Goal: Task Accomplishment & Management: Manage account settings

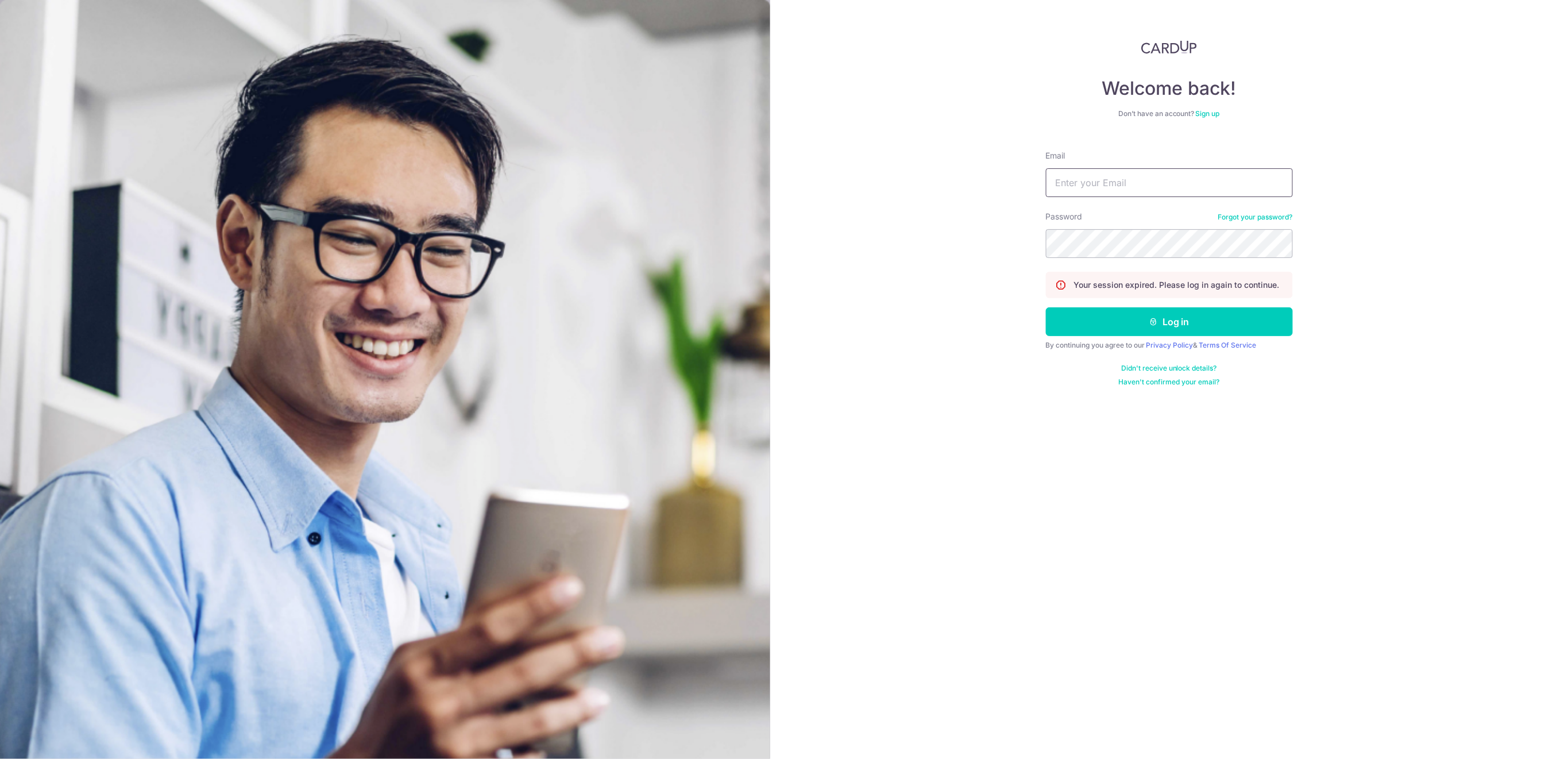
click at [1211, 189] on input "Email" at bounding box center [1169, 183] width 247 height 29
type input "[EMAIL_ADDRESS][DOMAIN_NAME]"
click at [1225, 317] on button "Log in" at bounding box center [1169, 322] width 247 height 29
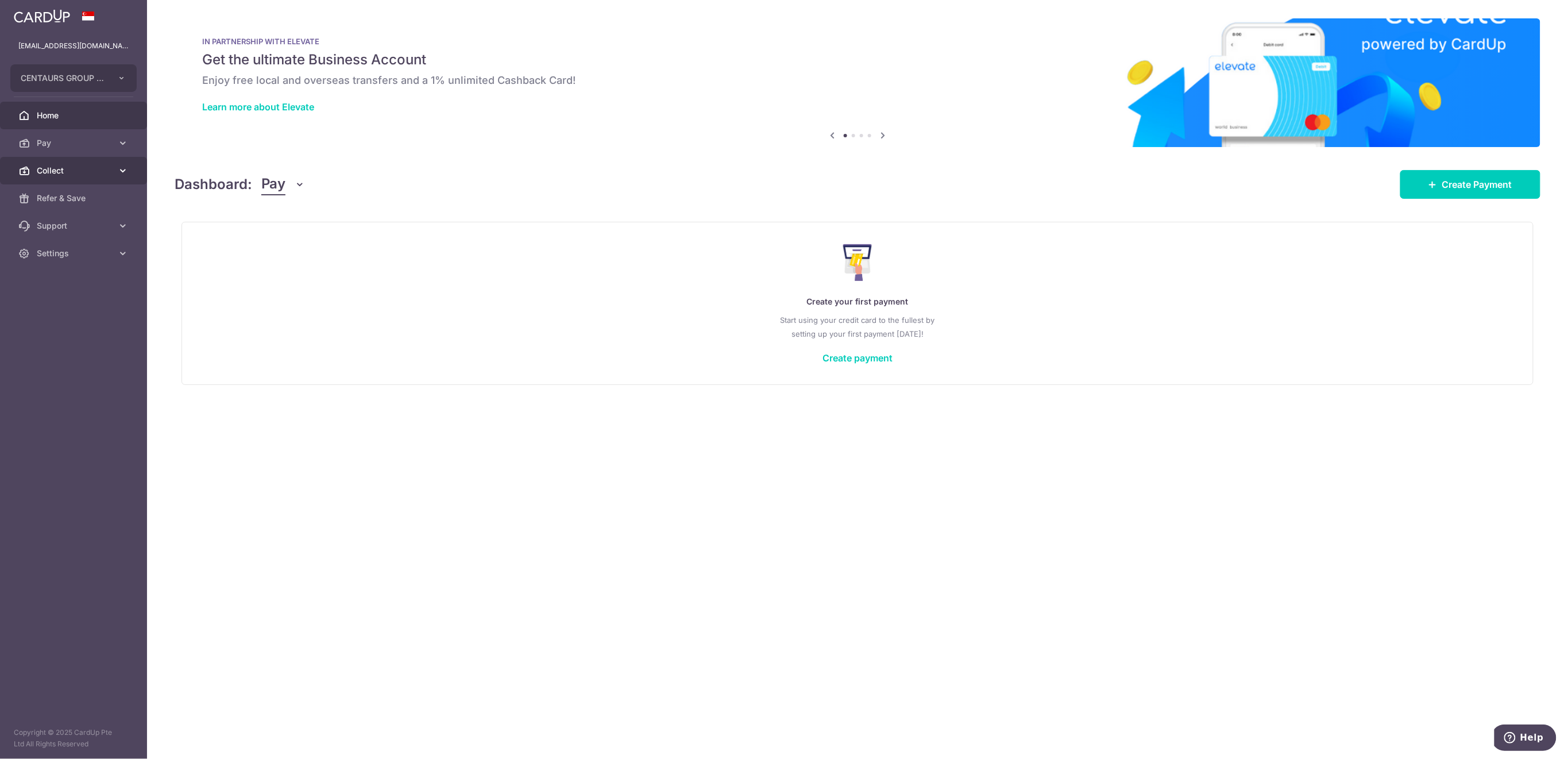
drag, startPoint x: 53, startPoint y: 166, endPoint x: 51, endPoint y: 173, distance: 7.3
click at [53, 166] on span "Collect" at bounding box center [75, 170] width 76 height 11
click at [55, 203] on span "Dashboard" at bounding box center [75, 198] width 76 height 11
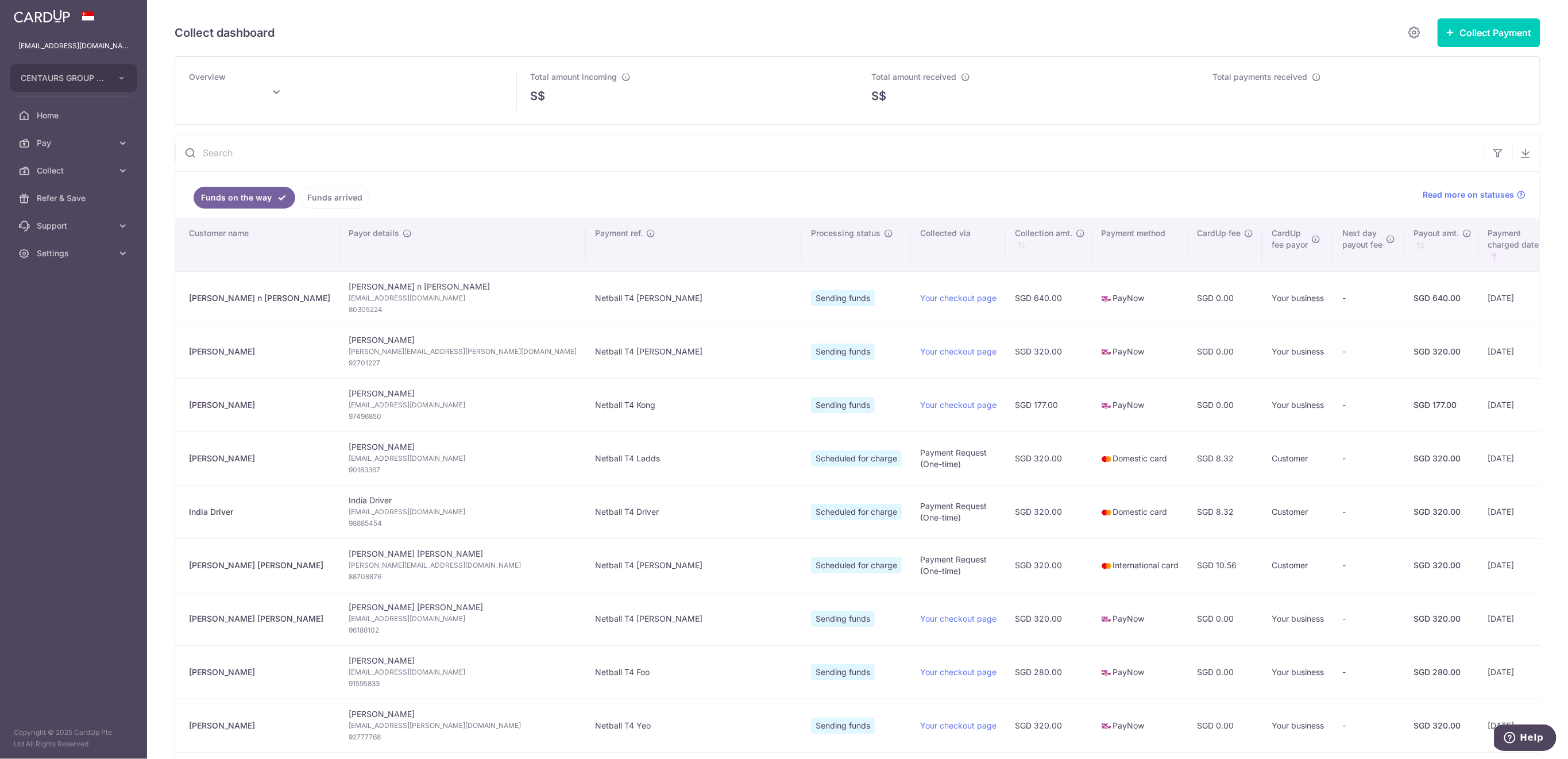
type input "October 2025"
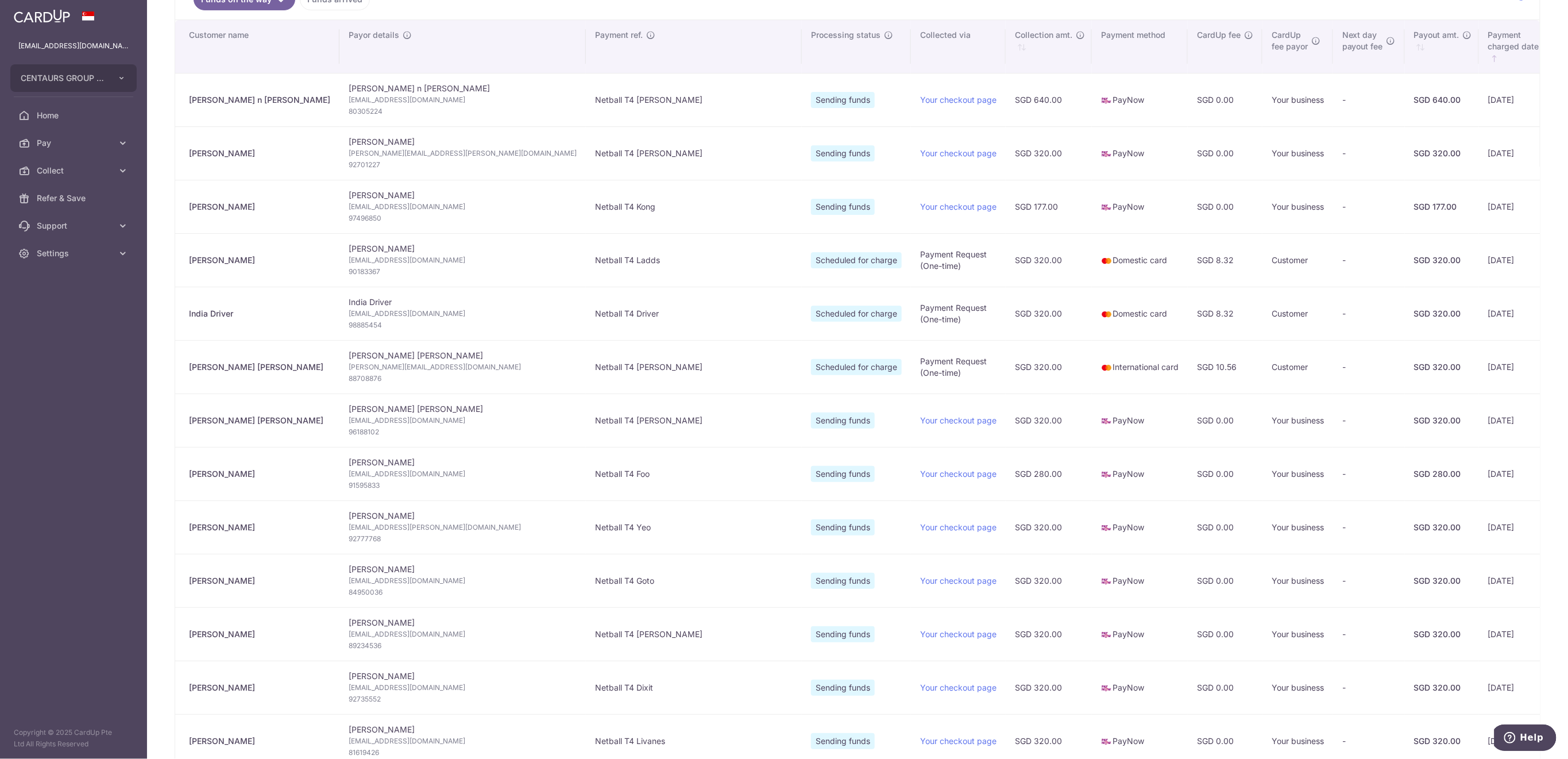
scroll to position [45, 0]
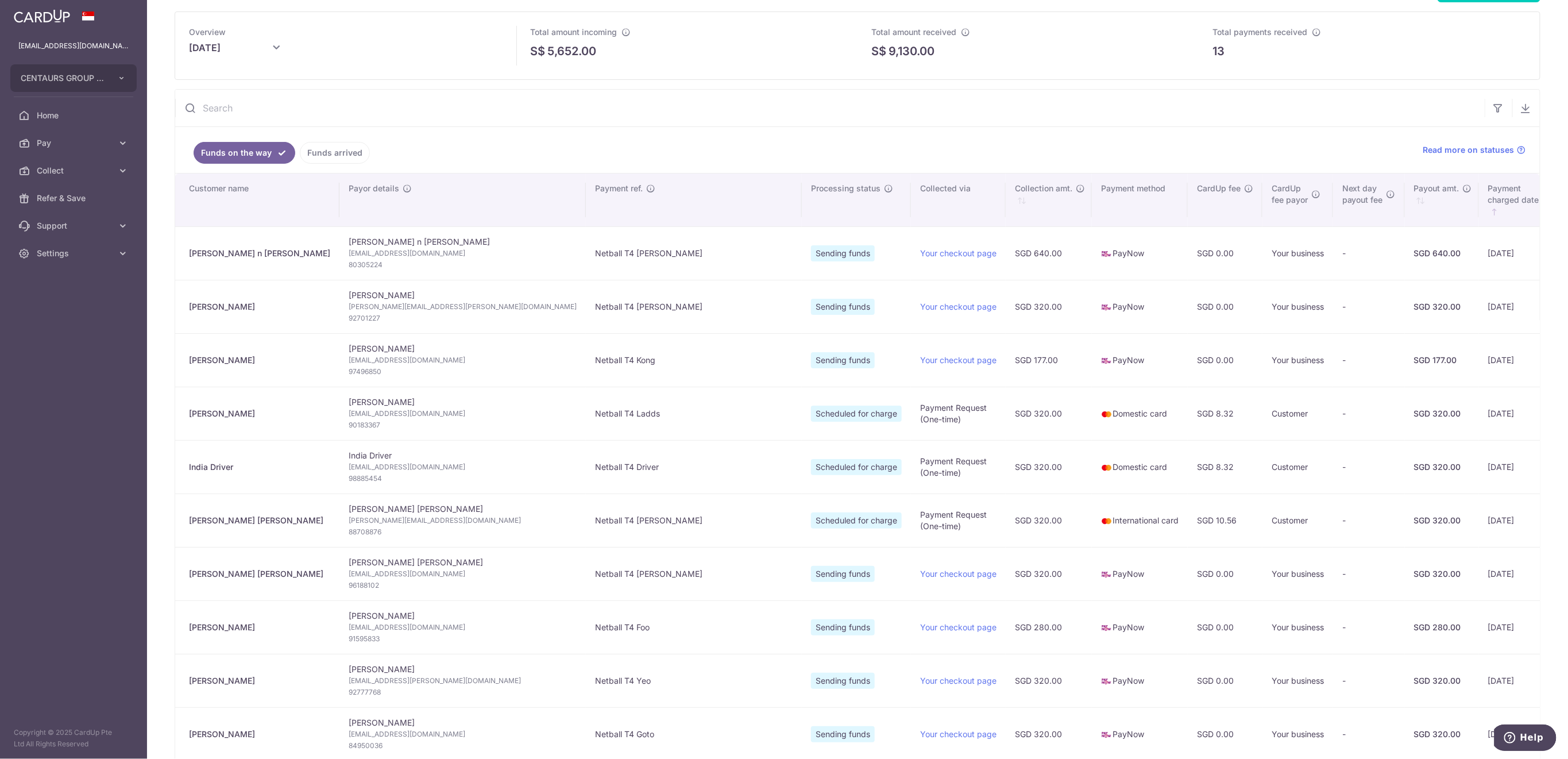
click at [321, 153] on link "Funds arrived" at bounding box center [335, 152] width 70 height 22
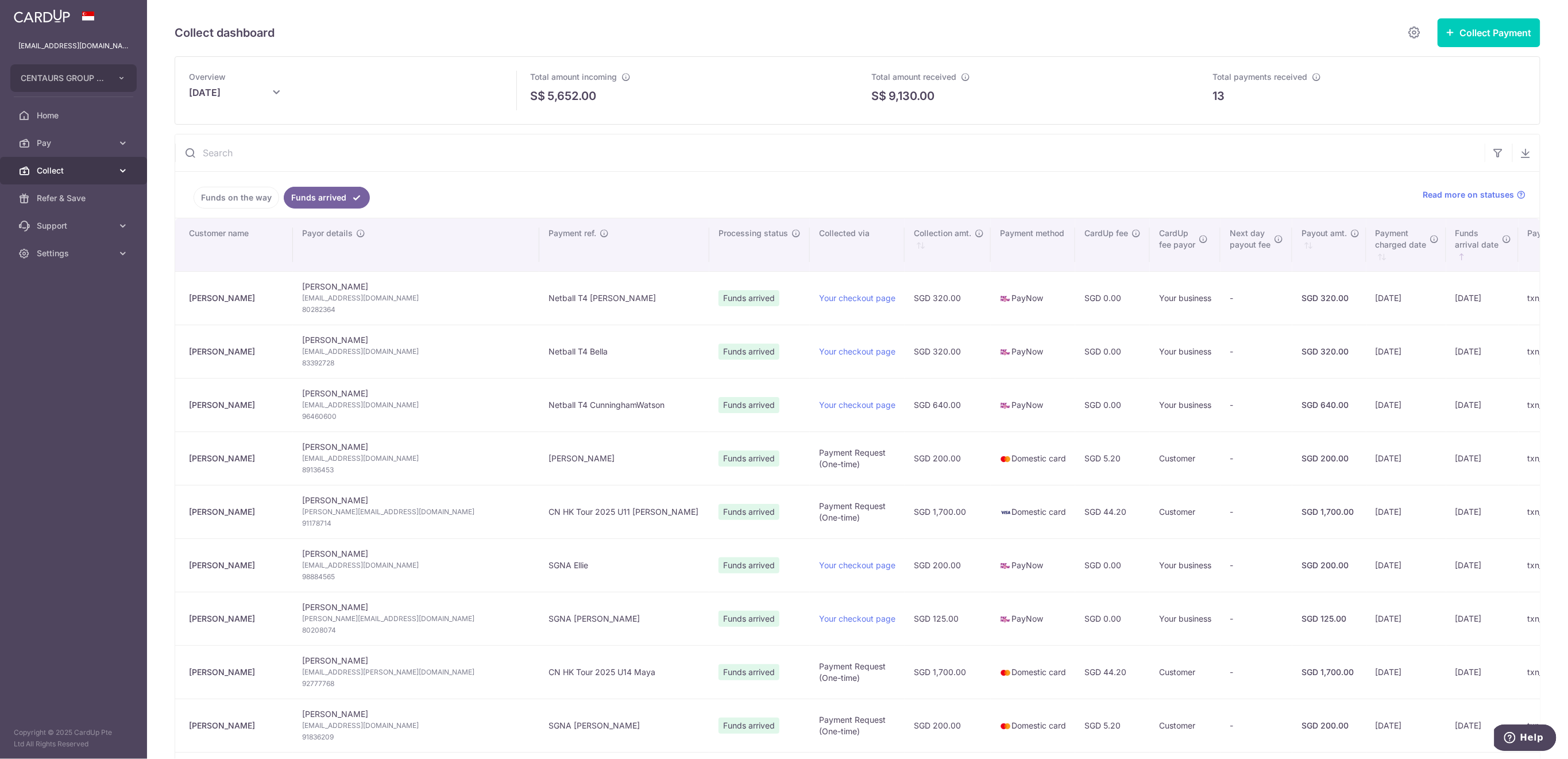
click at [88, 165] on span "Collect" at bounding box center [75, 170] width 76 height 11
drag, startPoint x: 95, startPoint y: 255, endPoint x: 99, endPoint y: 246, distance: 9.8
click at [95, 254] on span "Payment Requests" at bounding box center [75, 253] width 76 height 11
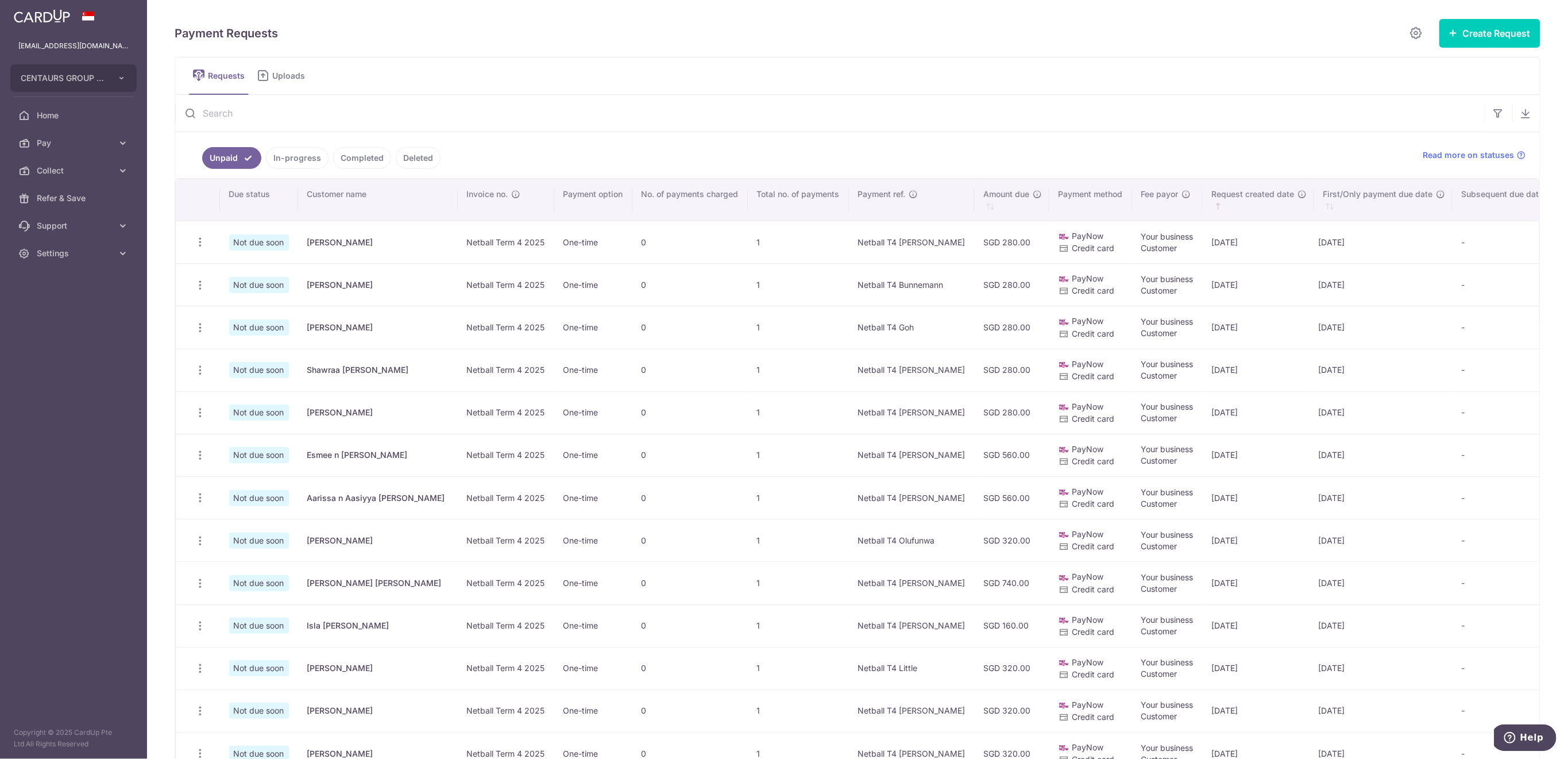
drag, startPoint x: 262, startPoint y: 114, endPoint x: 293, endPoint y: 157, distance: 53.0
click at [262, 114] on input "text" at bounding box center [830, 114] width 1309 height 37
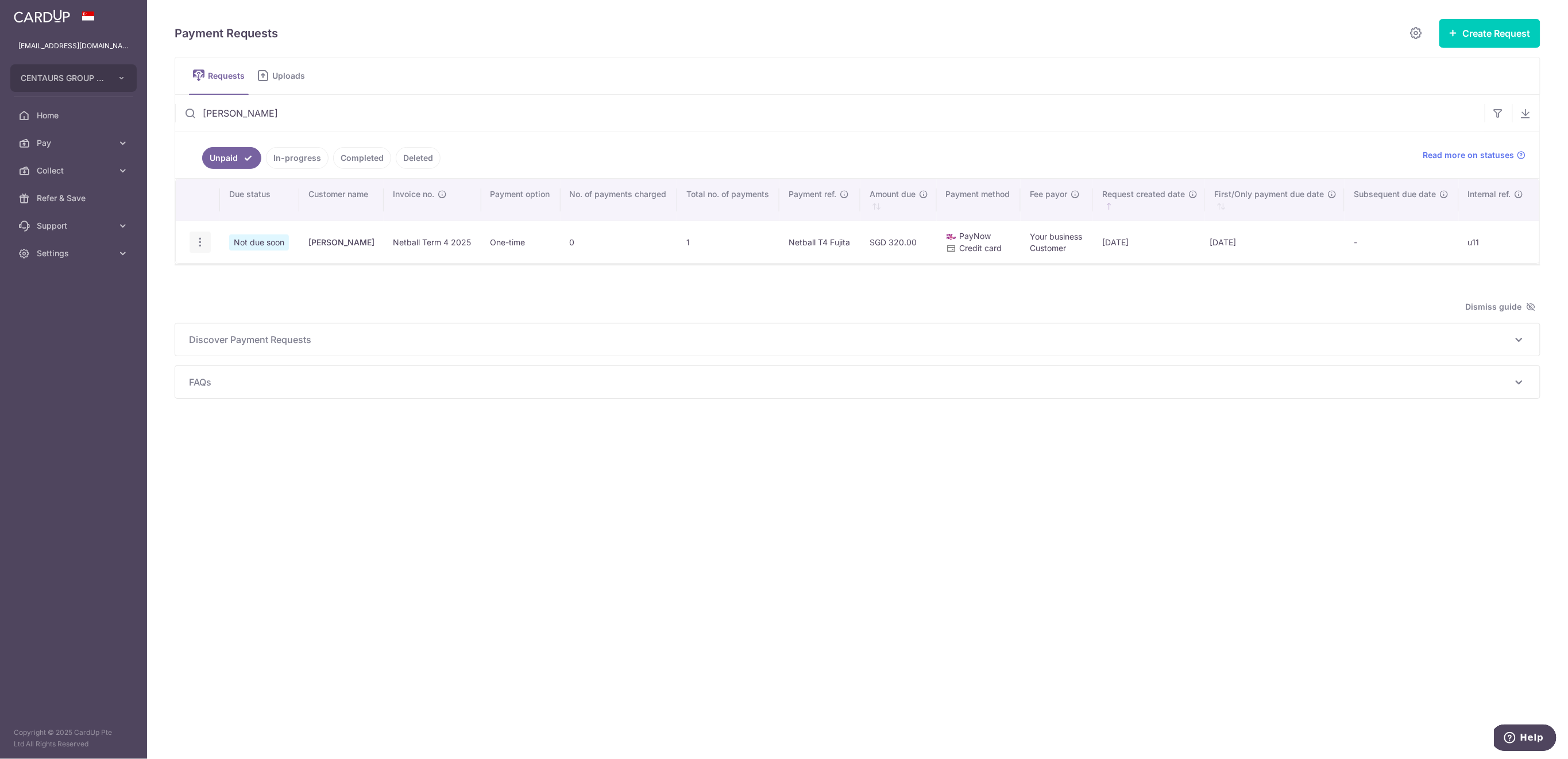
type input "yuriko"
click at [196, 244] on icon "button" at bounding box center [200, 242] width 12 height 12
click at [205, 242] on icon "button" at bounding box center [200, 242] width 12 height 12
click at [201, 238] on icon "button" at bounding box center [200, 242] width 12 height 12
click at [242, 298] on span "Delete Request" at bounding box center [259, 301] width 73 height 14
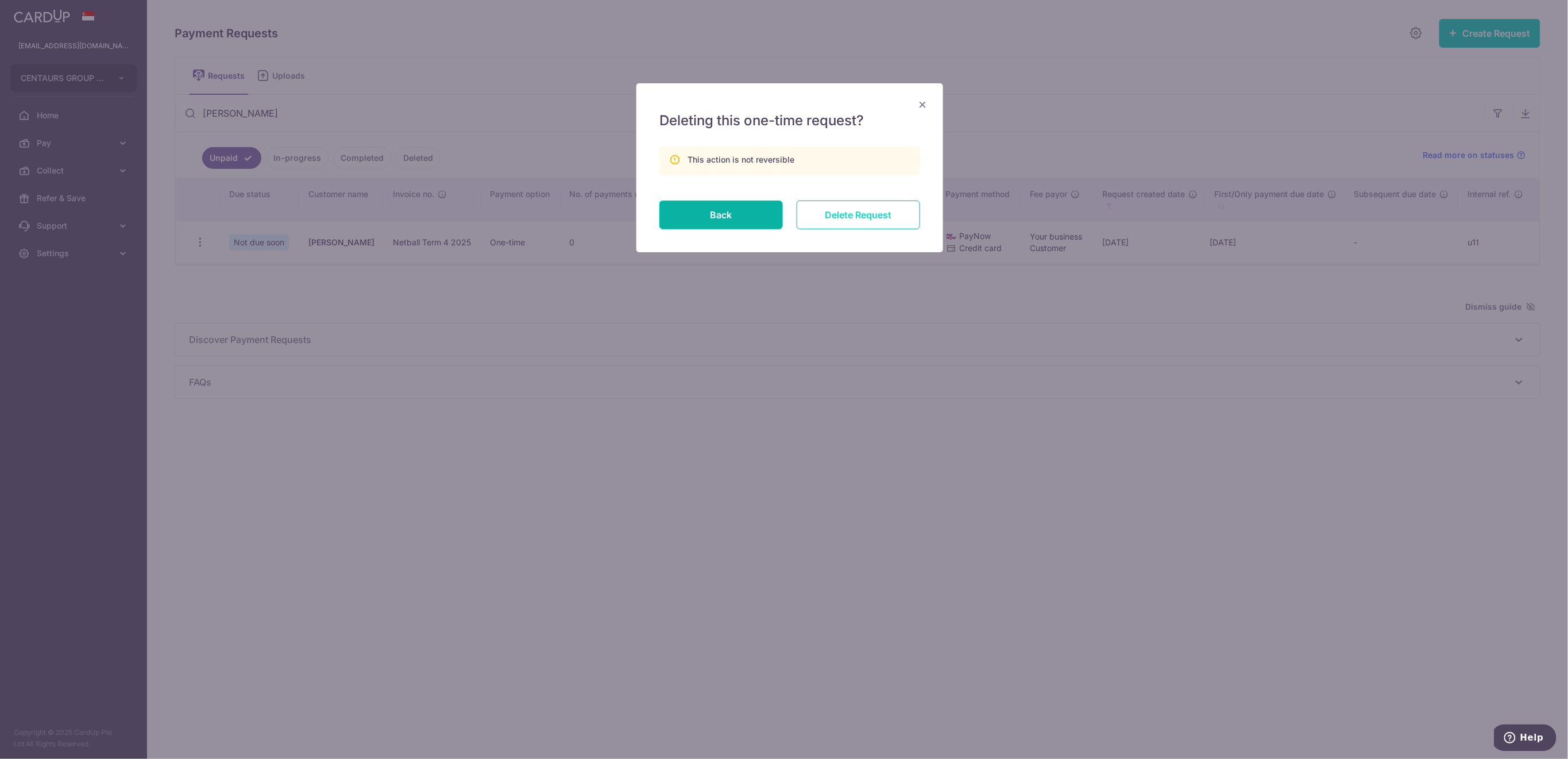
click at [857, 213] on input "Delete Request" at bounding box center [858, 215] width 123 height 29
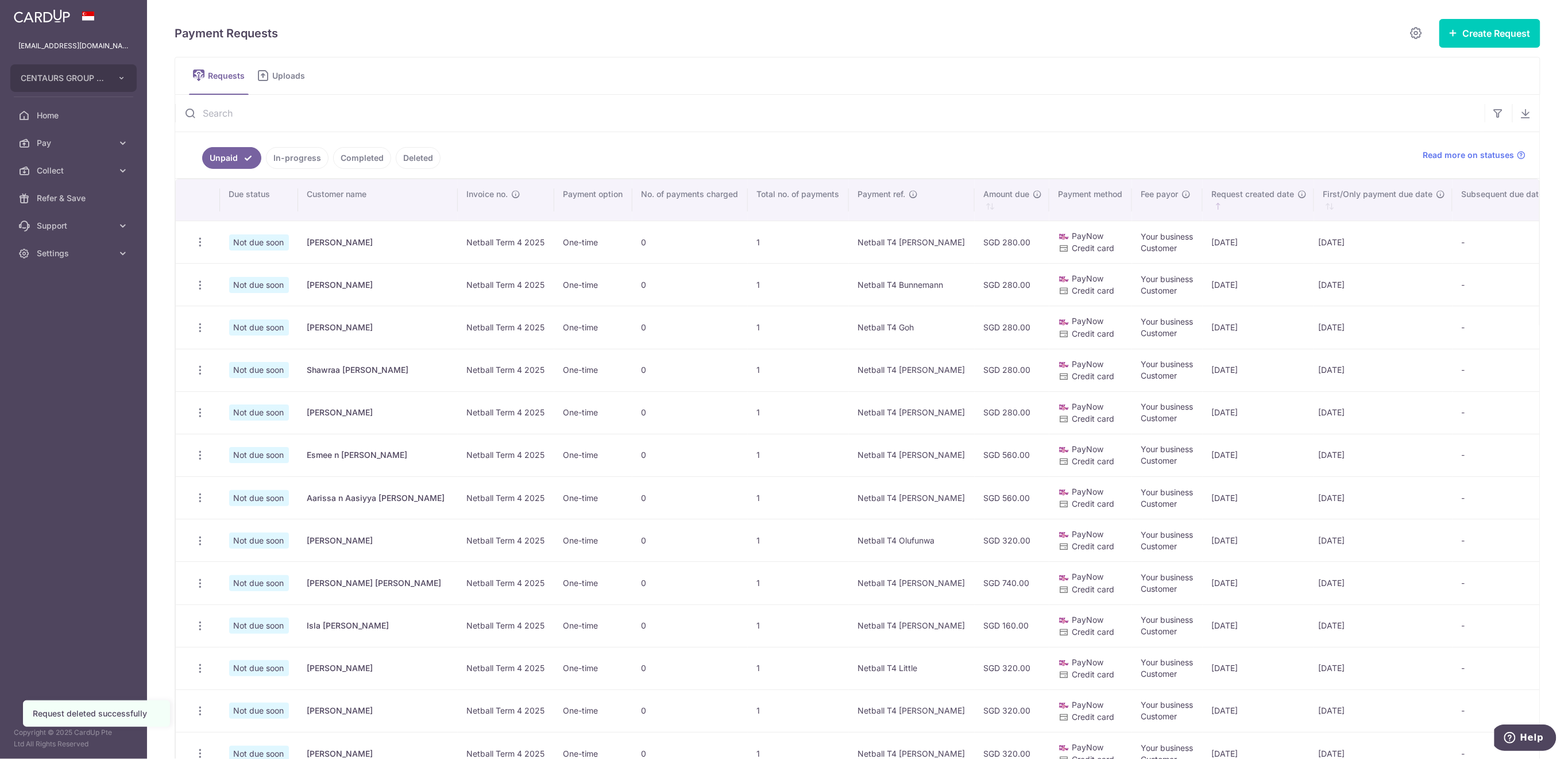
click at [296, 107] on input "text" at bounding box center [830, 114] width 1309 height 37
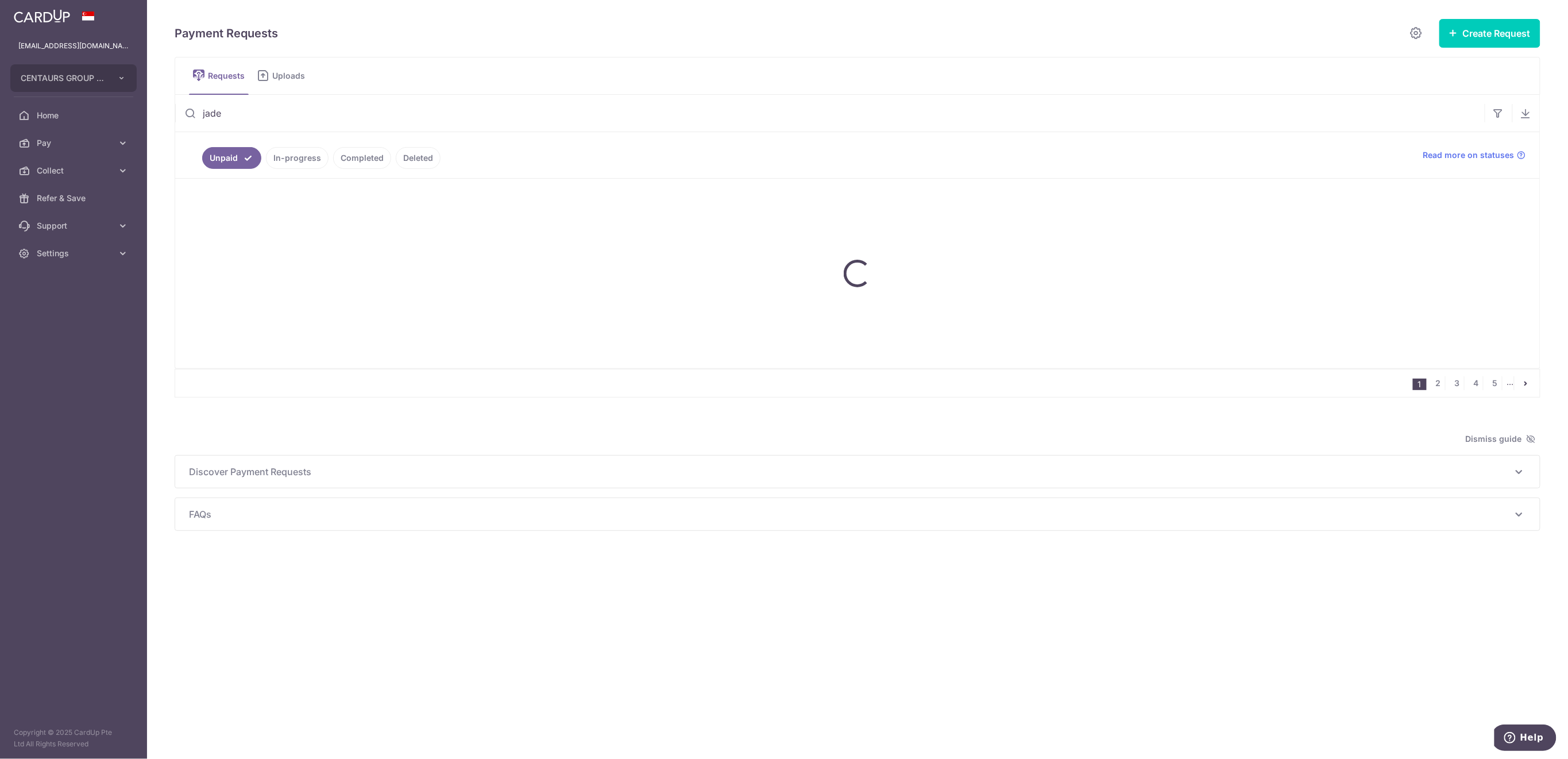
type input "jade"
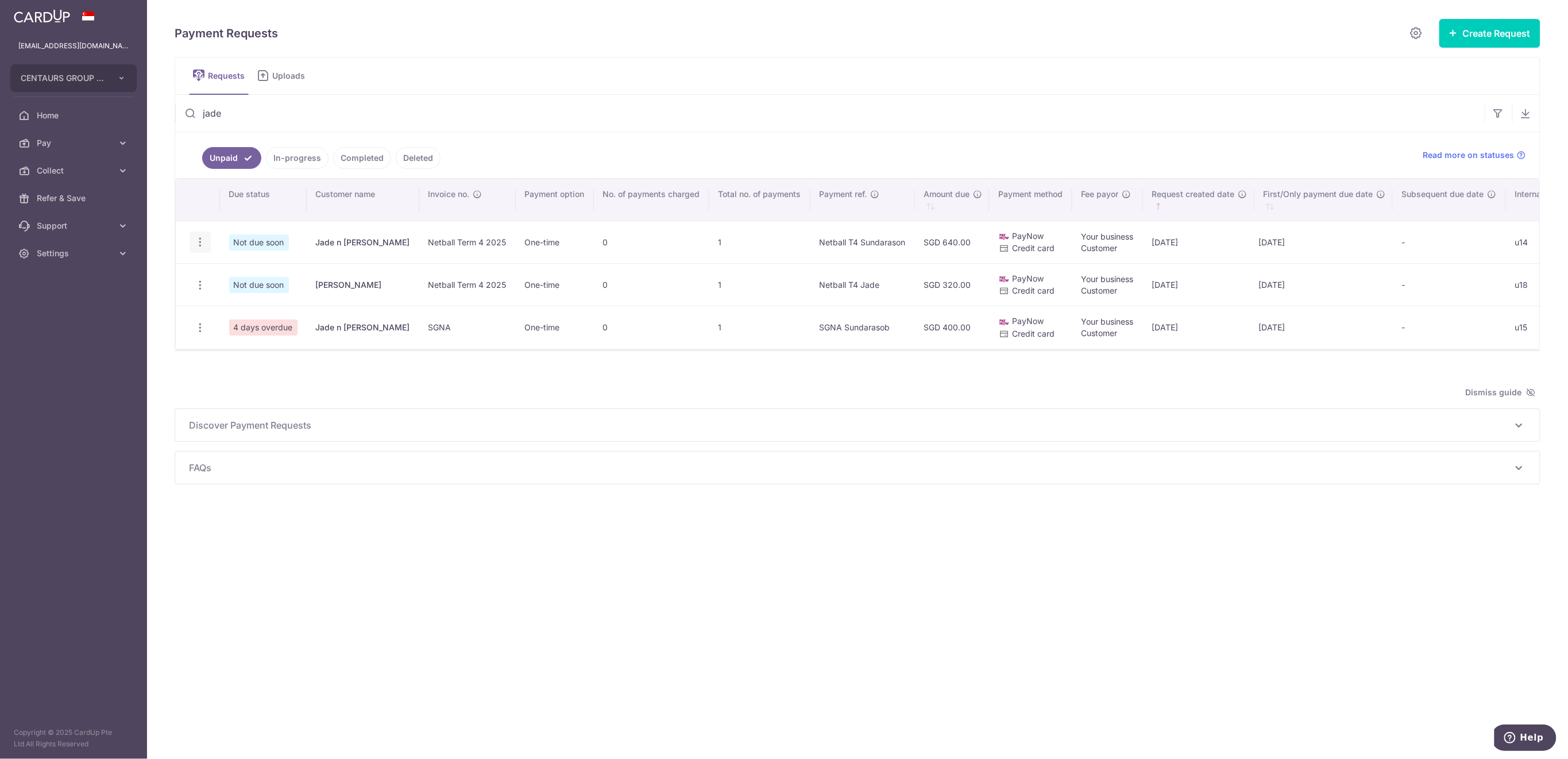
click at [198, 242] on icon "button" at bounding box center [200, 242] width 12 height 12
click at [253, 300] on span "Delete Request" at bounding box center [259, 301] width 73 height 14
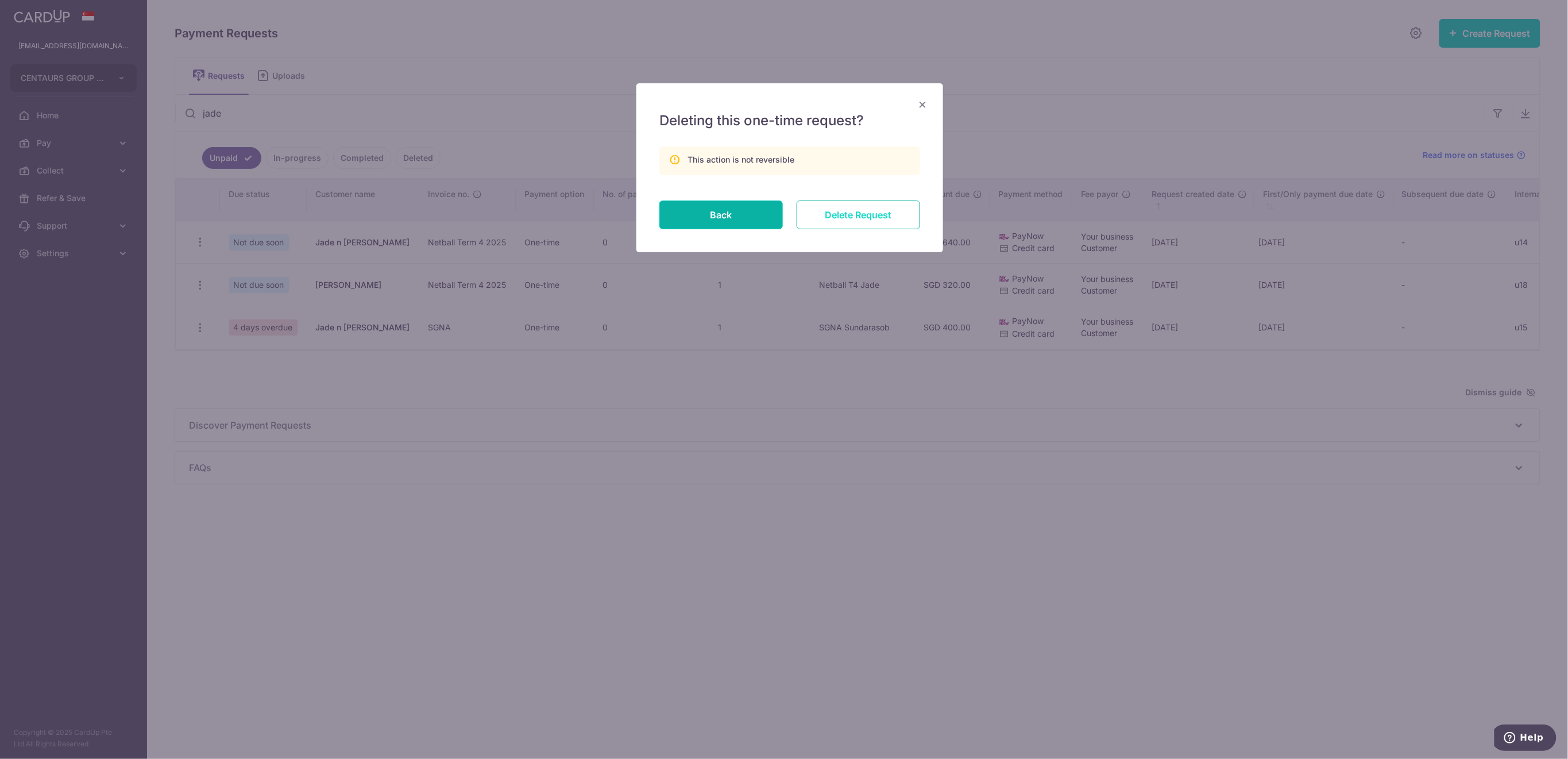
click at [875, 209] on input "Delete Request" at bounding box center [858, 215] width 123 height 29
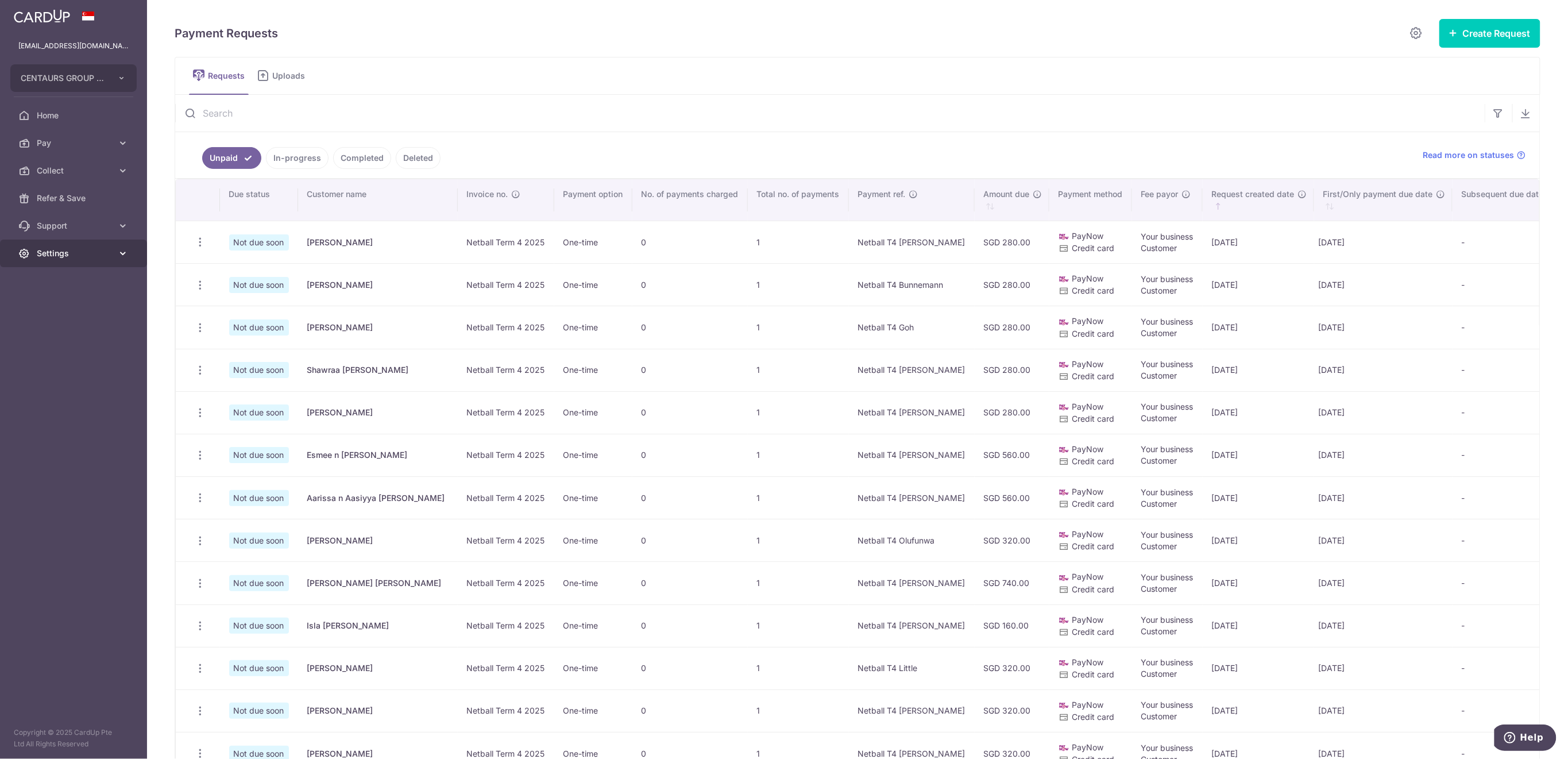
click at [82, 255] on span "Settings" at bounding box center [75, 253] width 76 height 11
click at [73, 312] on span "Logout" at bounding box center [75, 308] width 76 height 11
